Goal: Task Accomplishment & Management: Manage account settings

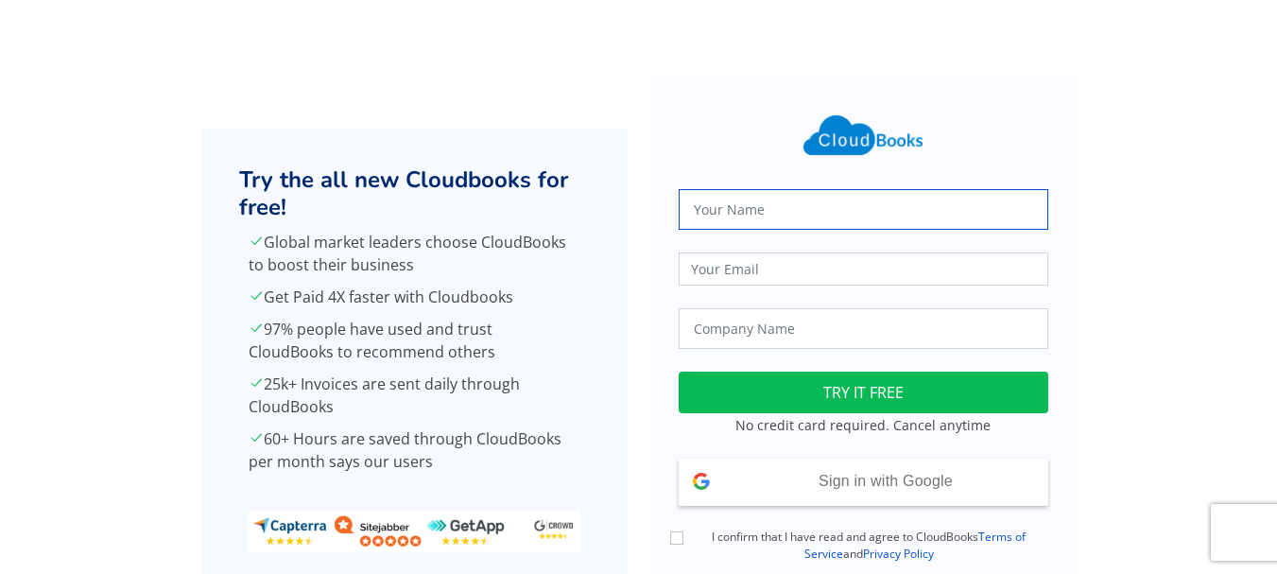
click at [764, 214] on input "text" at bounding box center [864, 209] width 370 height 41
type input "[PERSON_NAME]"
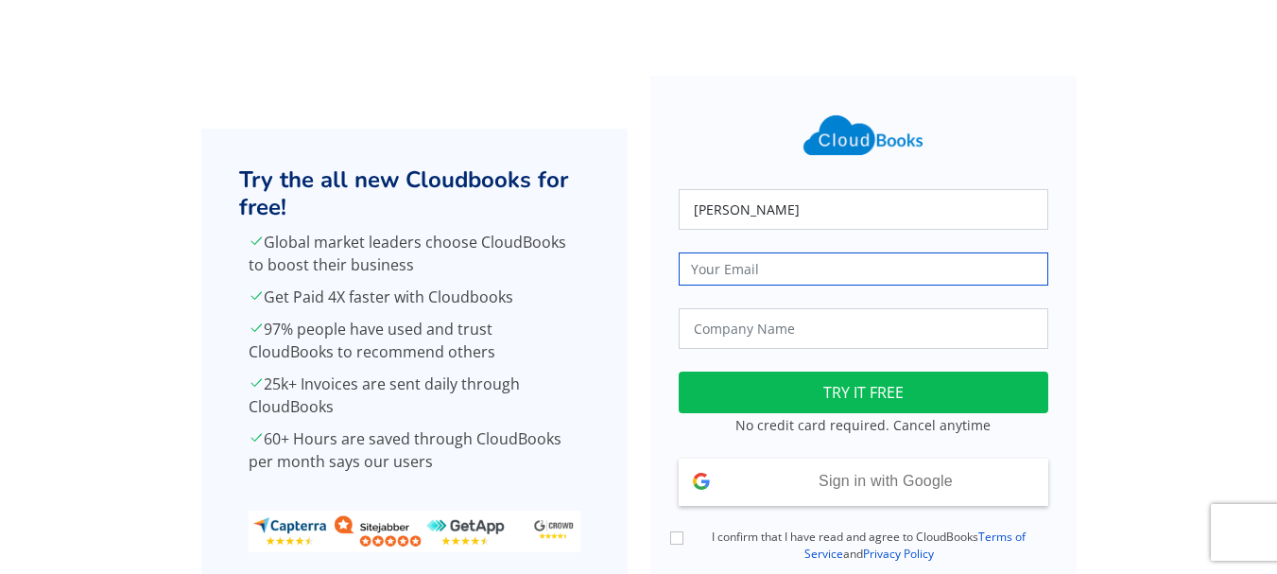
click at [716, 273] on input "email" at bounding box center [864, 268] width 370 height 33
type input "[EMAIL_ADDRESS][DOMAIN_NAME]"
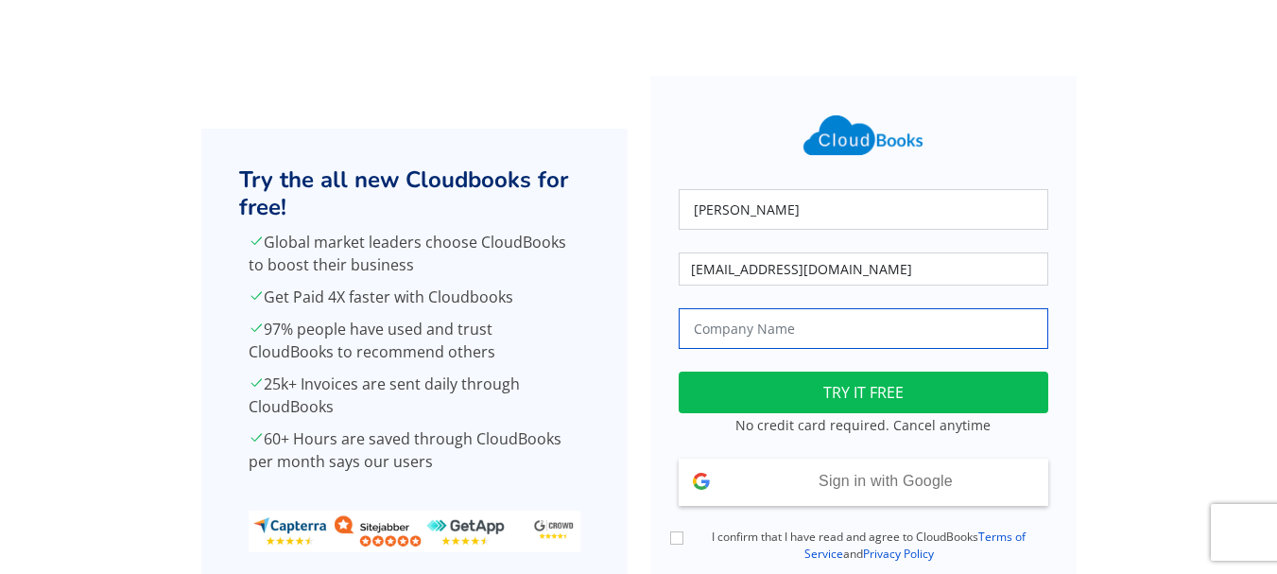
click at [757, 328] on input "text" at bounding box center [864, 328] width 370 height 41
type input "True Harvest Farms"
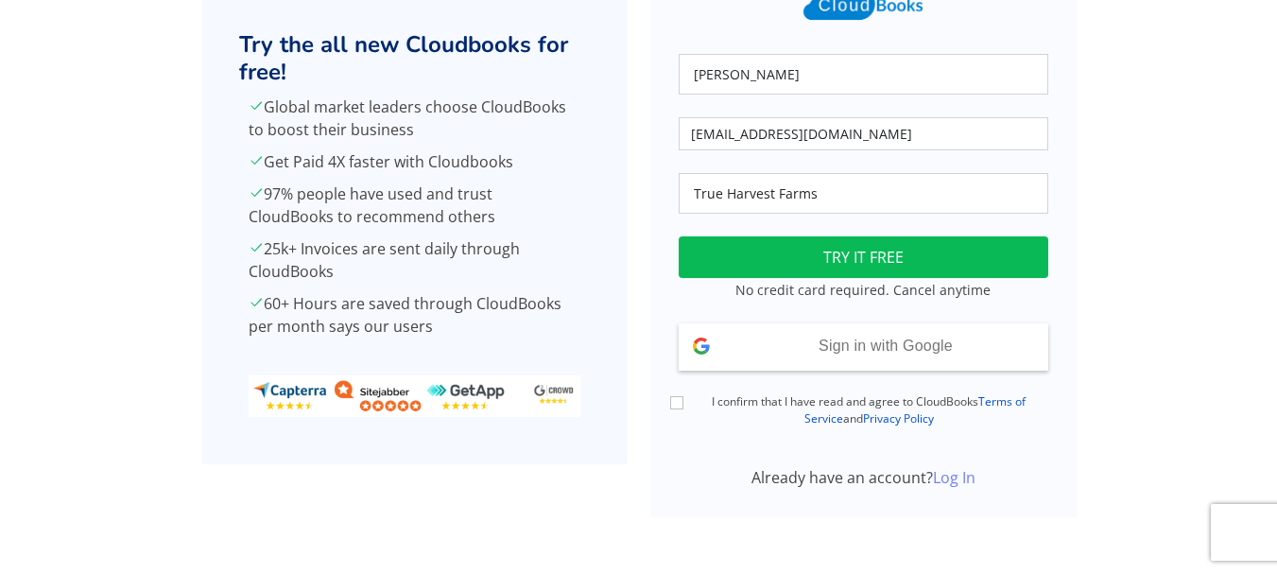
click at [966, 477] on link "Log In" at bounding box center [954, 477] width 43 height 21
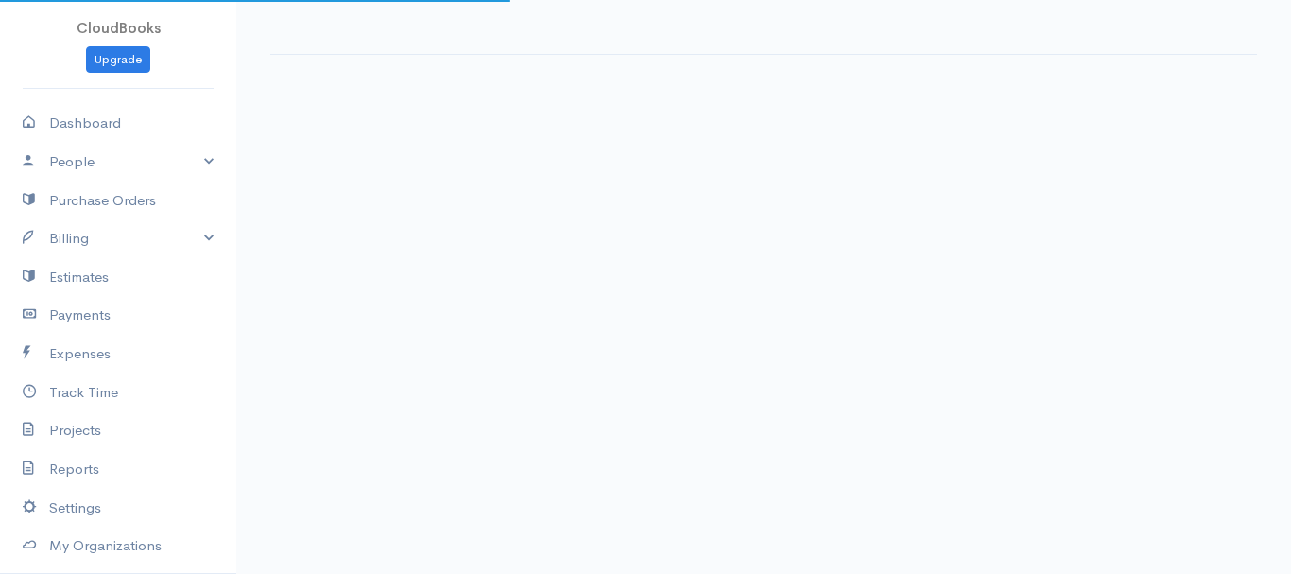
select select "365"
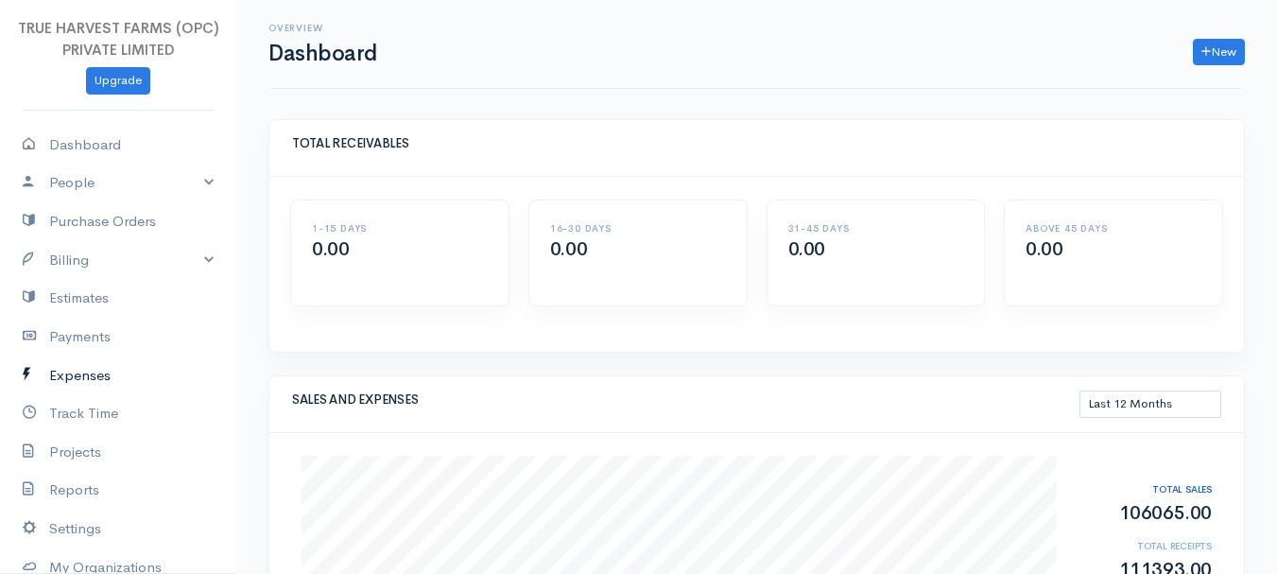
click at [84, 370] on link "Expenses" at bounding box center [118, 375] width 236 height 39
